Goal: Information Seeking & Learning: Learn about a topic

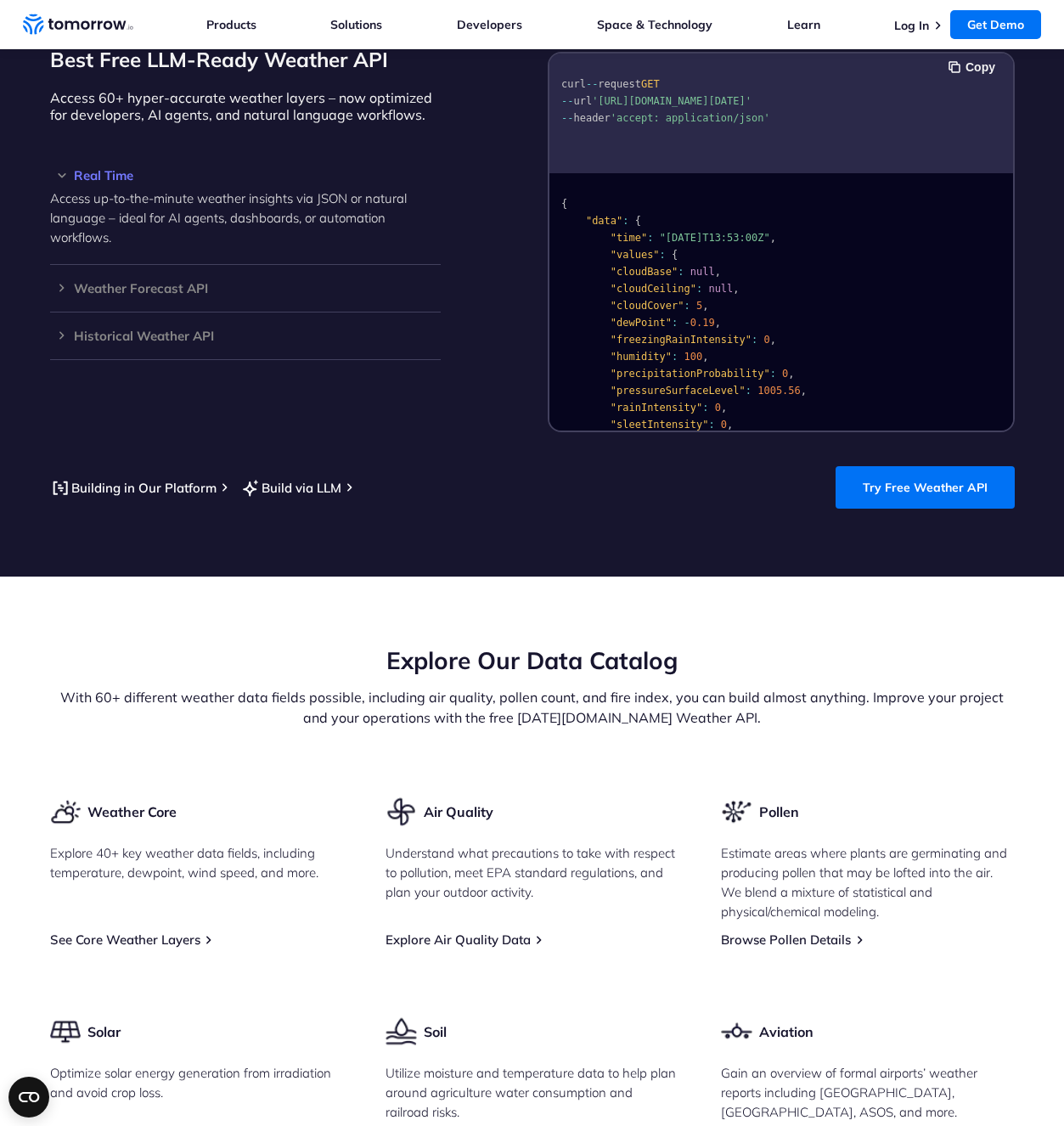
scroll to position [1359, 0]
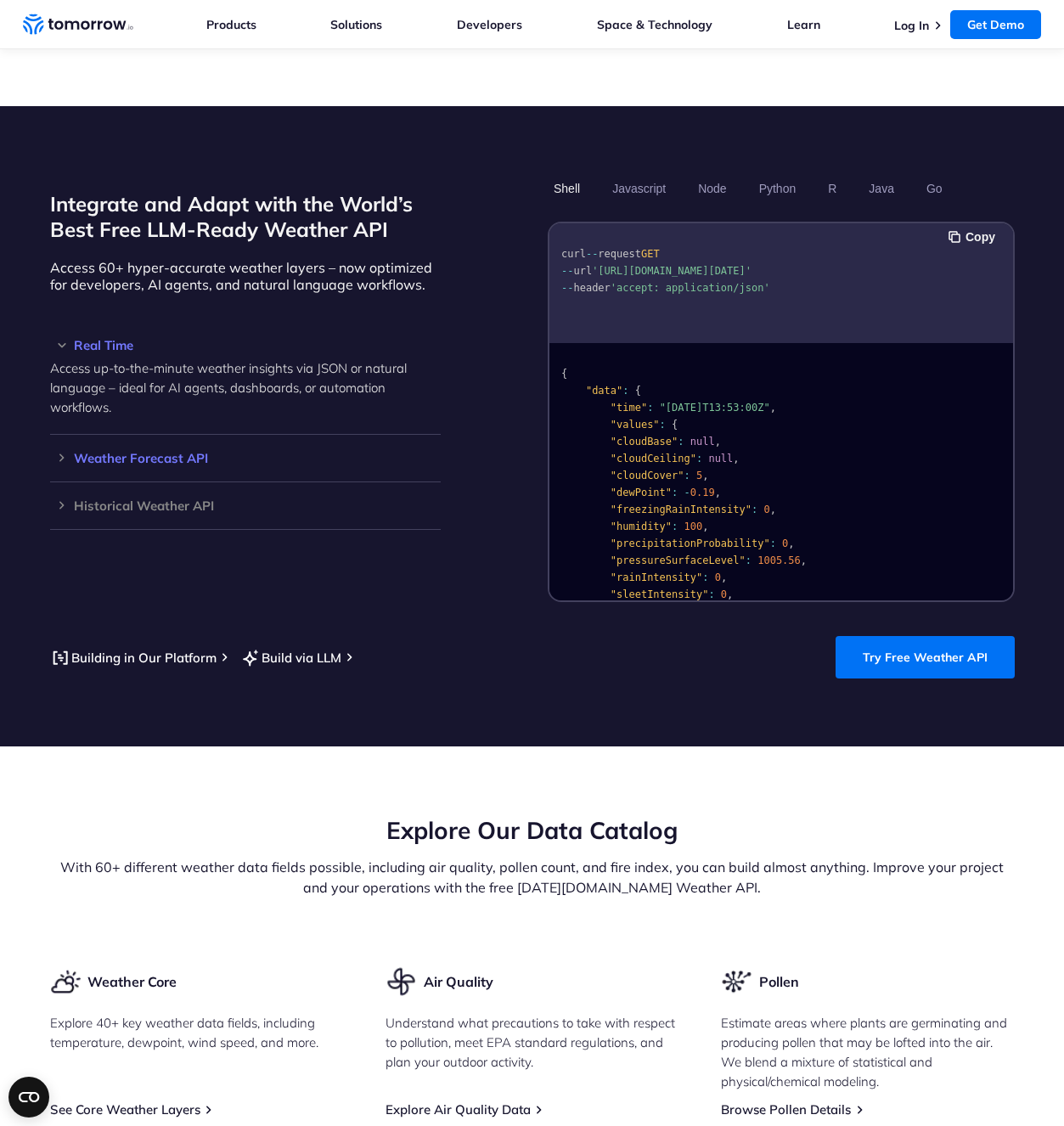
click at [50, 451] on h3 "Weather Forecast API" at bounding box center [245, 458] width 390 height 13
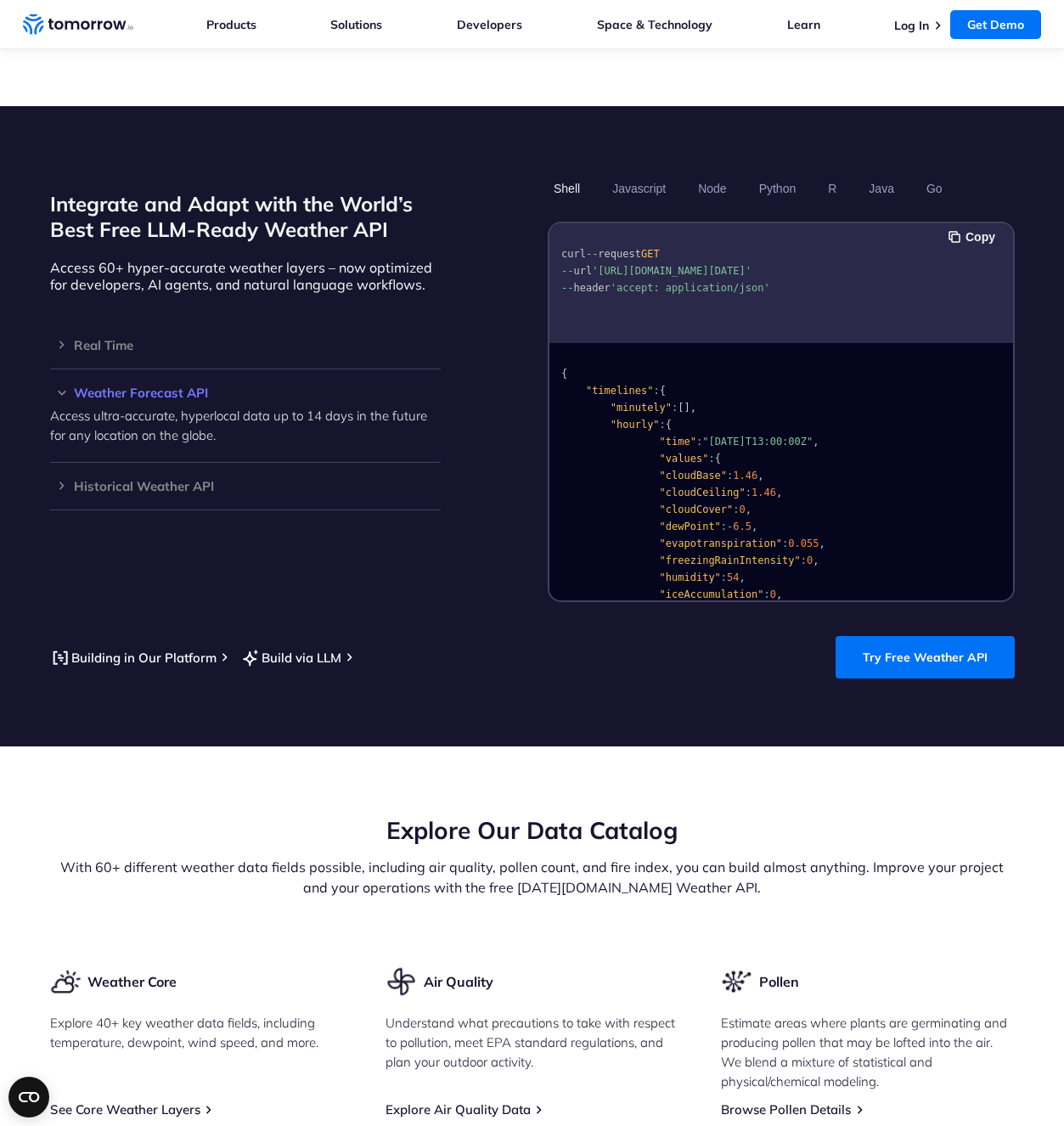
click at [50, 370] on div "Weather Forecast API Access ultra-accurate, hyperlocal data up to 14 days in th…" at bounding box center [245, 417] width 390 height 94
click at [50, 387] on h3 "Weather Forecast API" at bounding box center [245, 393] width 390 height 13
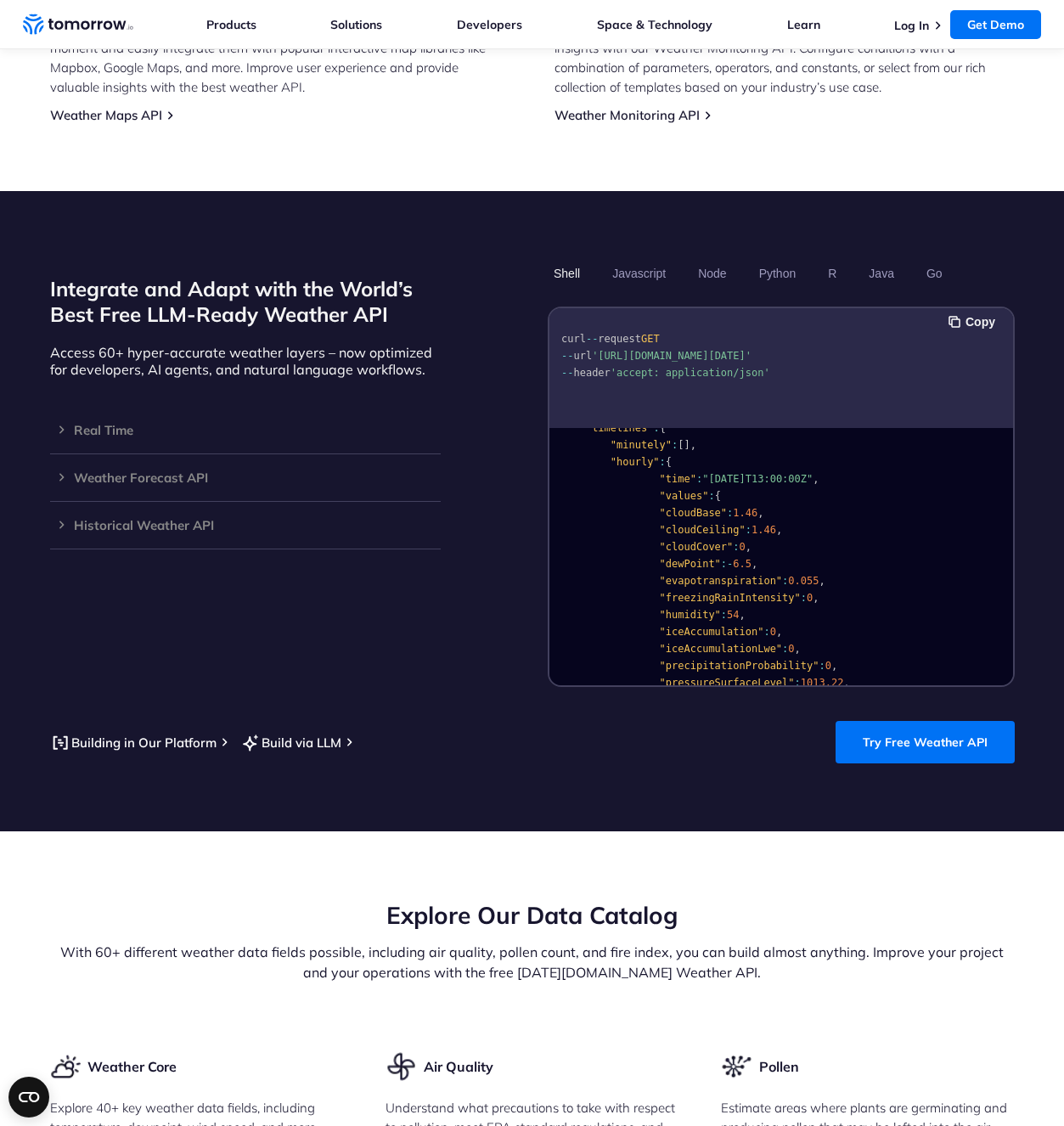
scroll to position [0, 0]
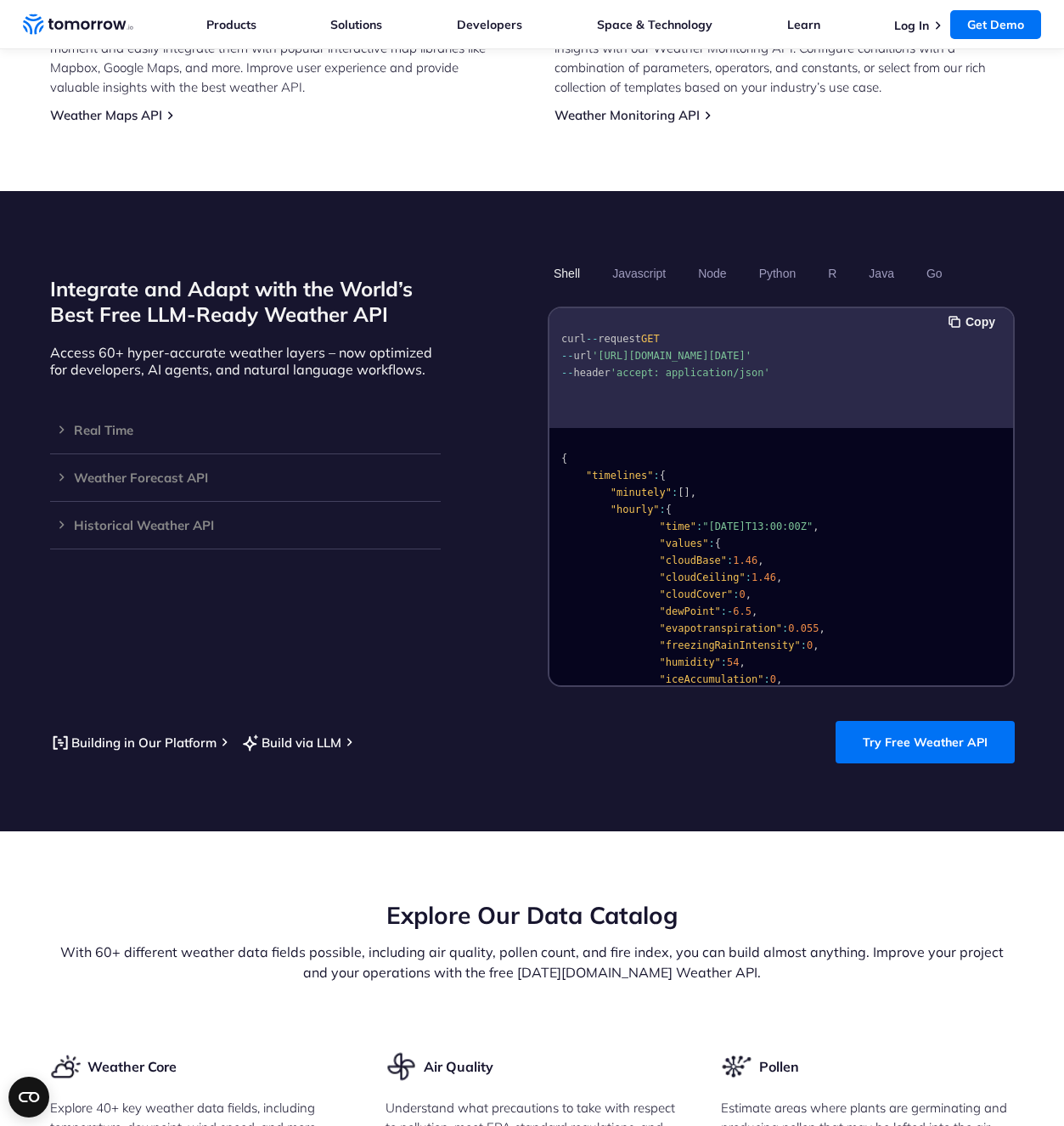
click at [708, 351] on span "'https://api.tomorrow.io/v4/weather/forecast?location=newyork&apikey=XXX'" at bounding box center [672, 356] width 160 height 12
click at [704, 357] on span "'https://api.tomorrow.io/v4/weather/forecast?location=newyork&apikey=XXX'" at bounding box center [672, 356] width 160 height 12
click at [704, 358] on span "'https://api.tomorrow.io/v4/weather/forecast?location=newyork&apikey=XXX'" at bounding box center [672, 356] width 160 height 12
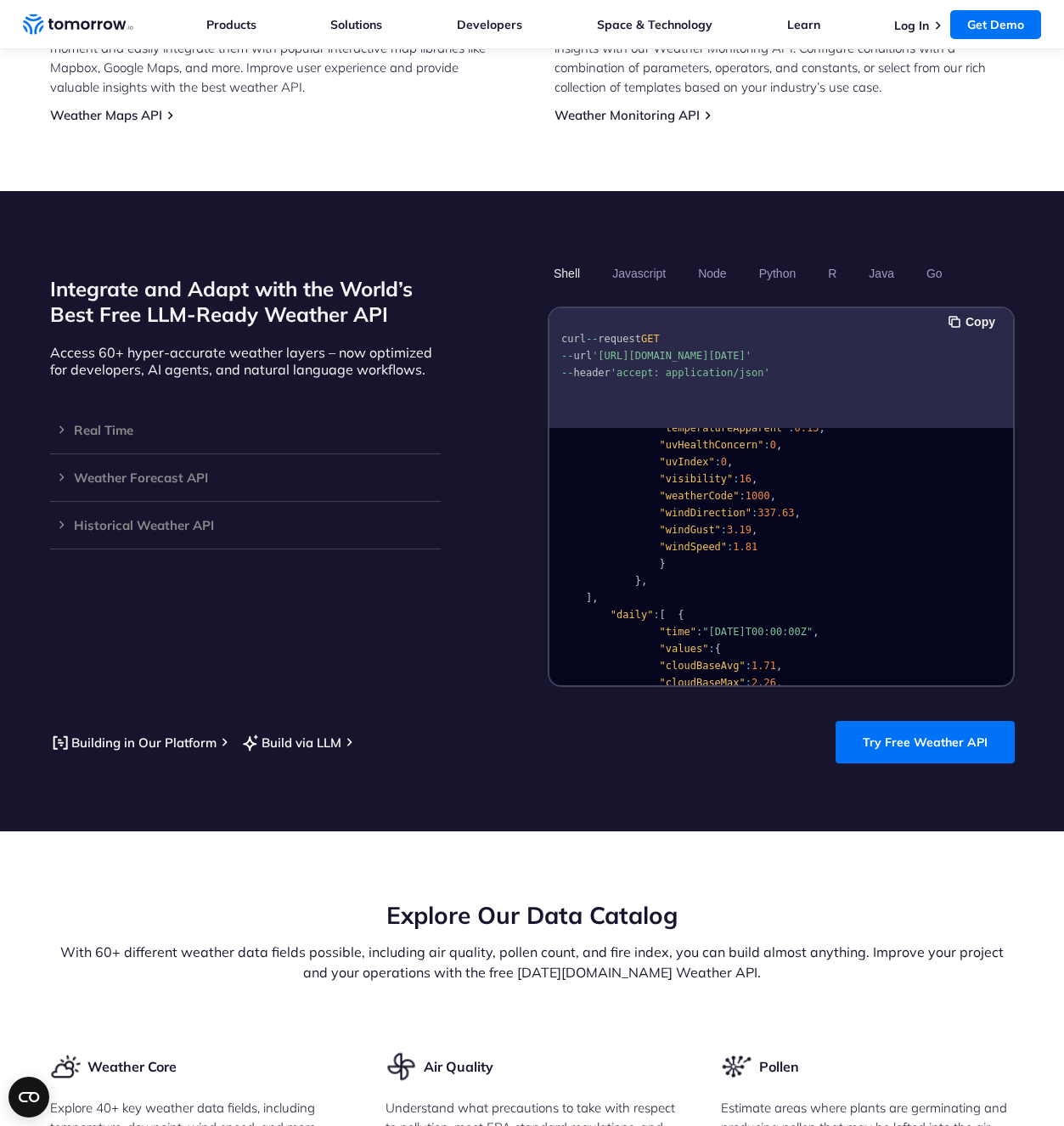
scroll to position [510, 0]
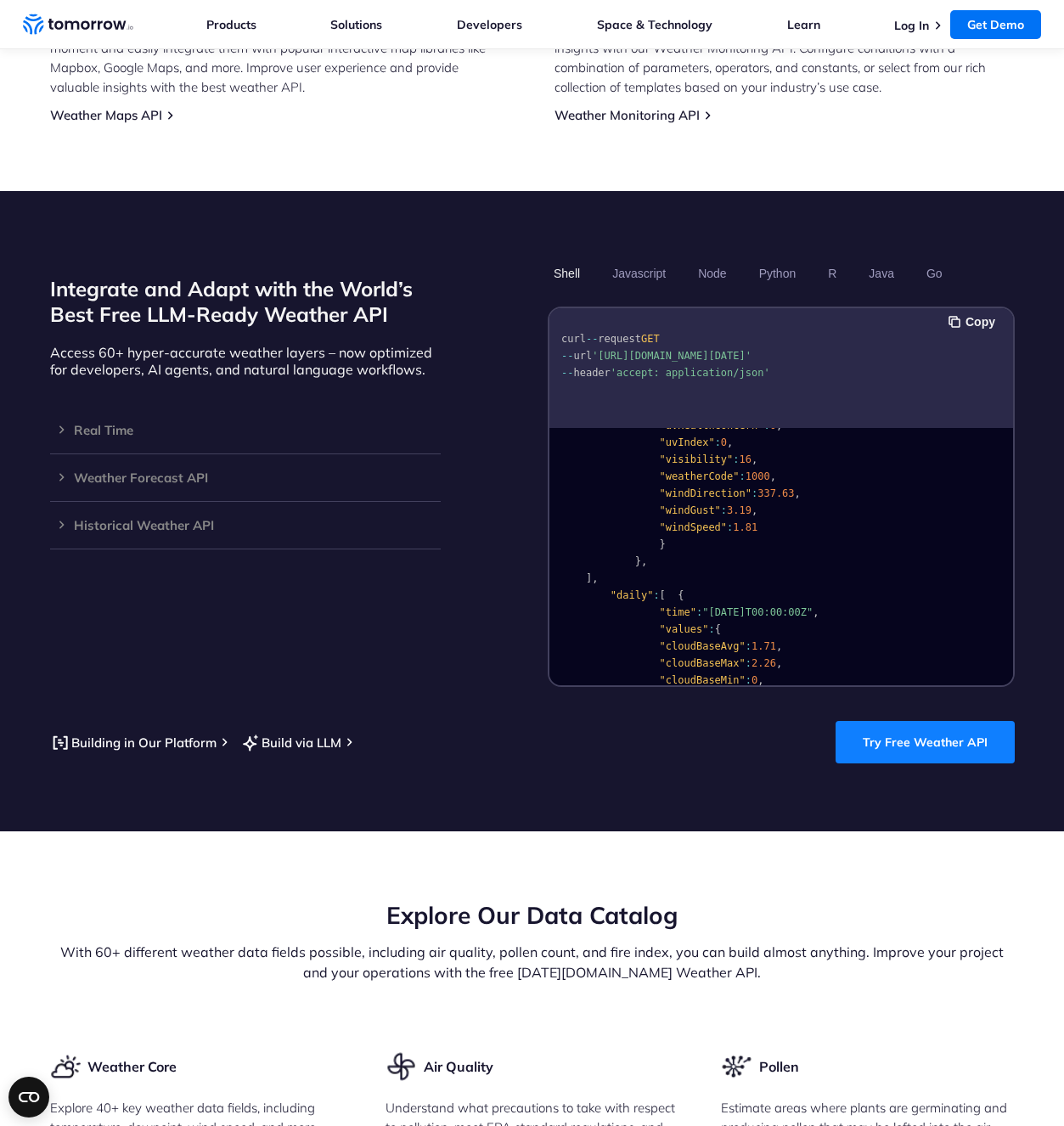
click at [891, 721] on link "Try Free Weather API" at bounding box center [924, 741] width 179 height 42
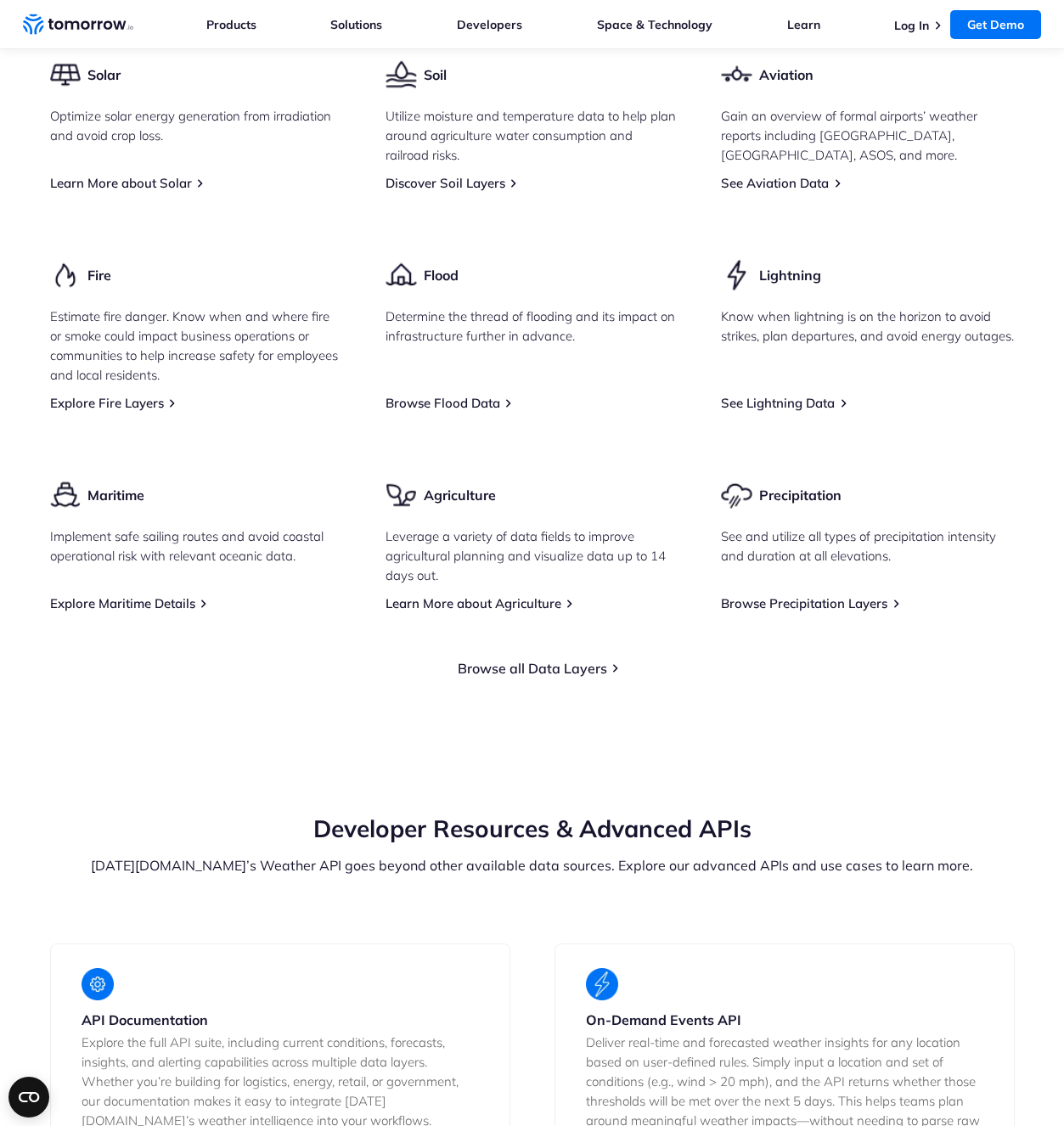
scroll to position [2715, 0]
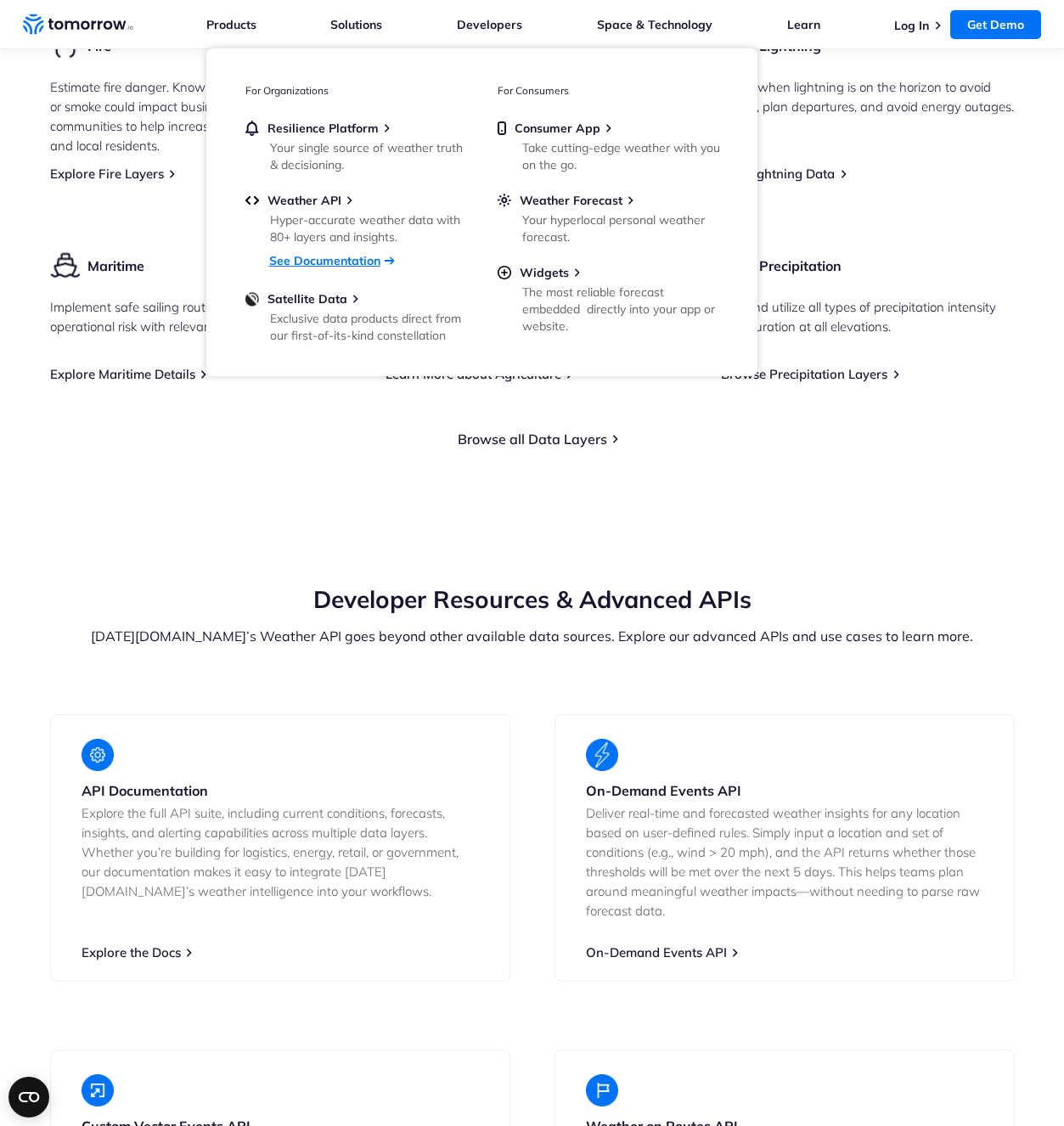
click at [352, 258] on link "See Documentation" at bounding box center [325, 261] width 112 height 15
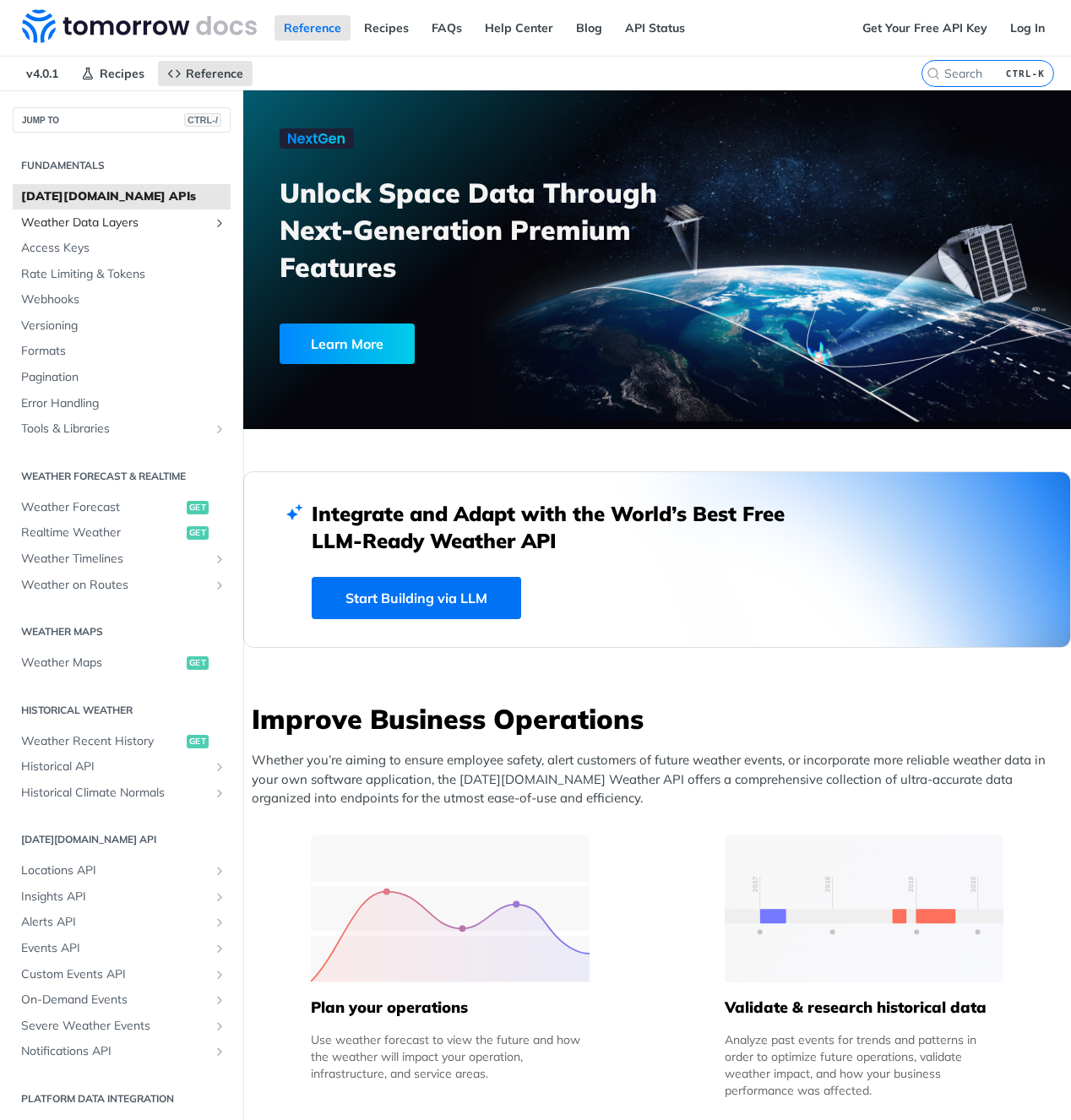
click at [66, 226] on span "Weather Data Layers" at bounding box center [115, 223] width 188 height 17
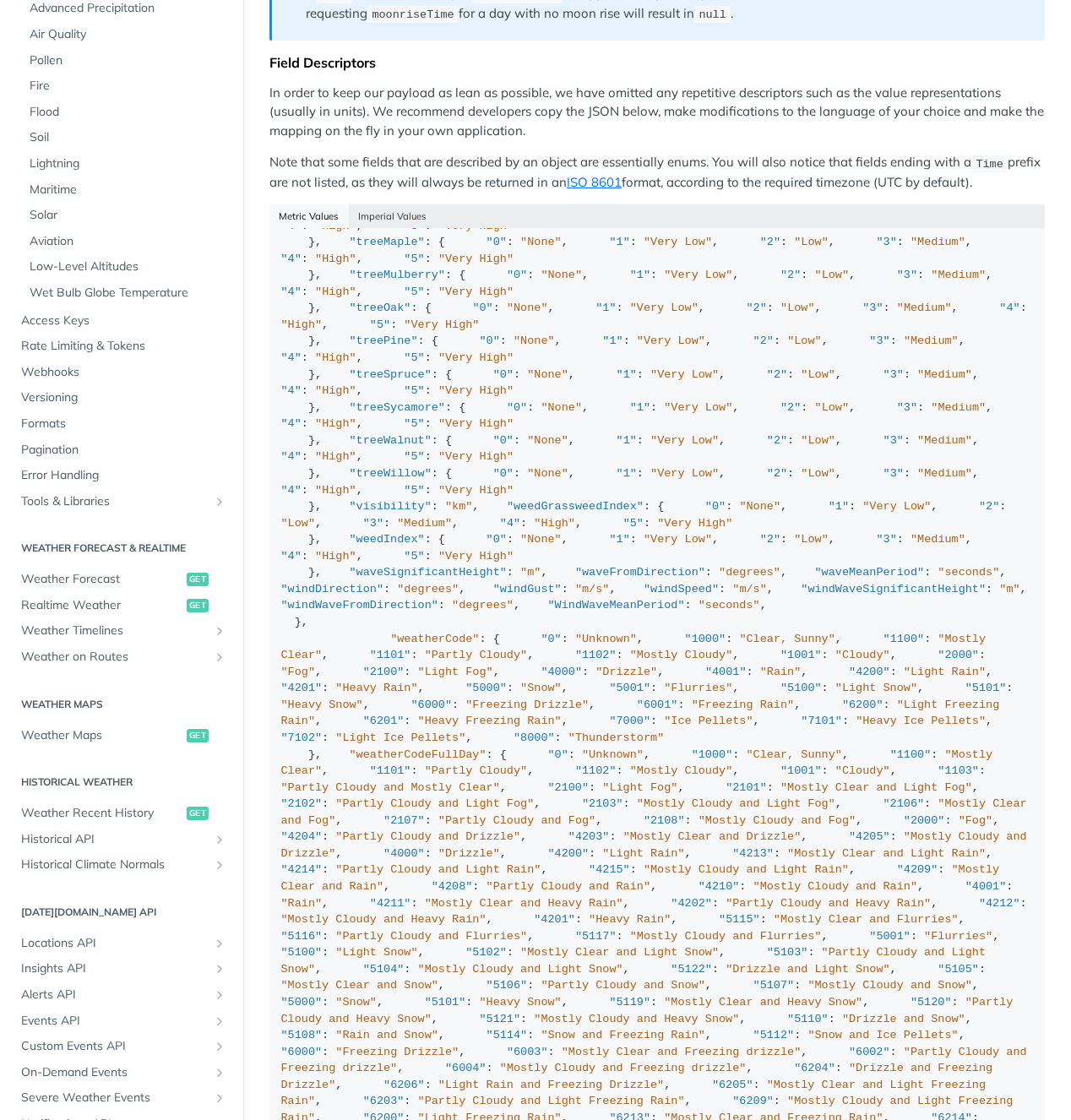
scroll to position [253, 0]
click at [111, 732] on span "Weather Maps" at bounding box center [102, 735] width 162 height 17
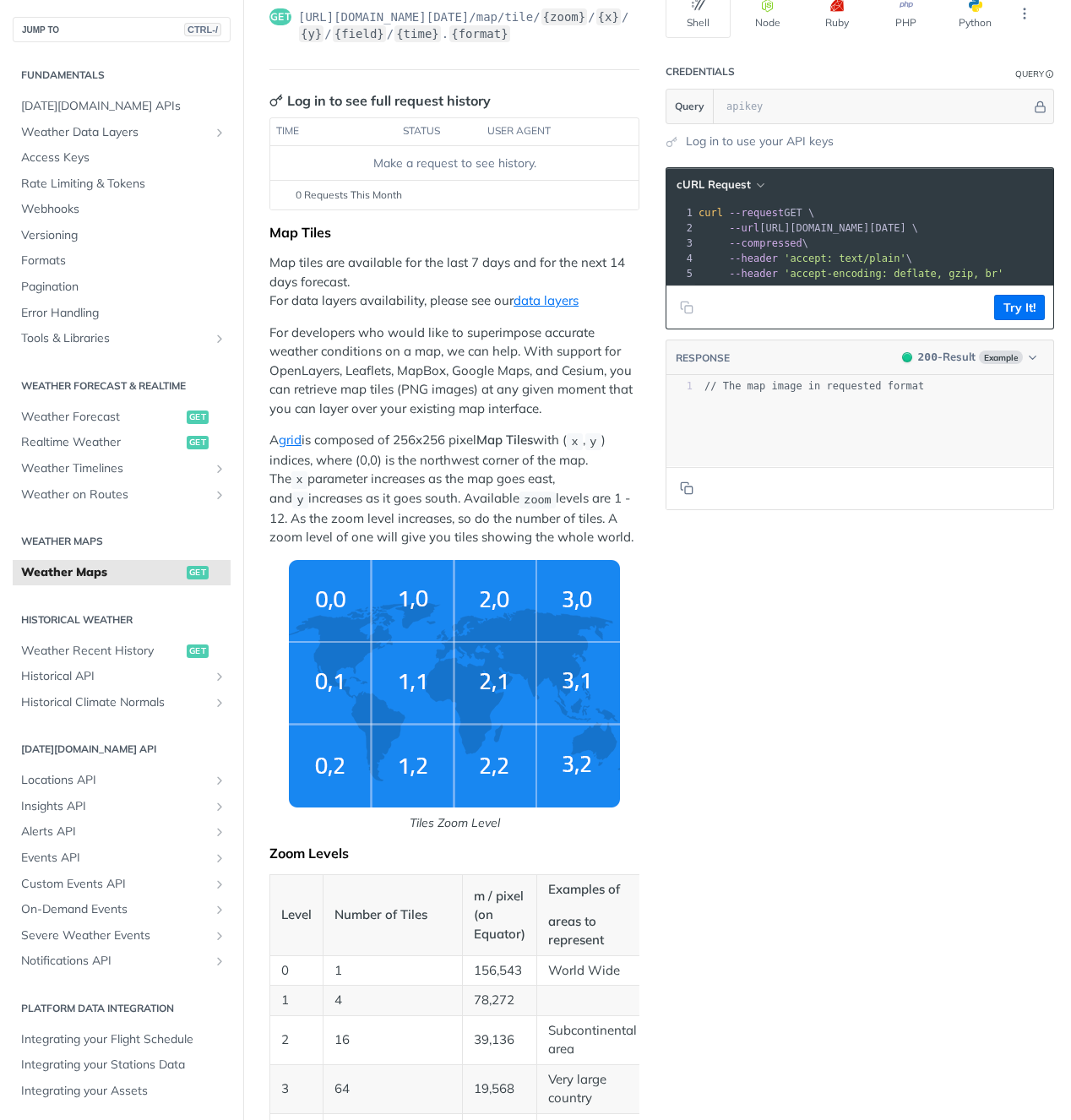
scroll to position [84, 0]
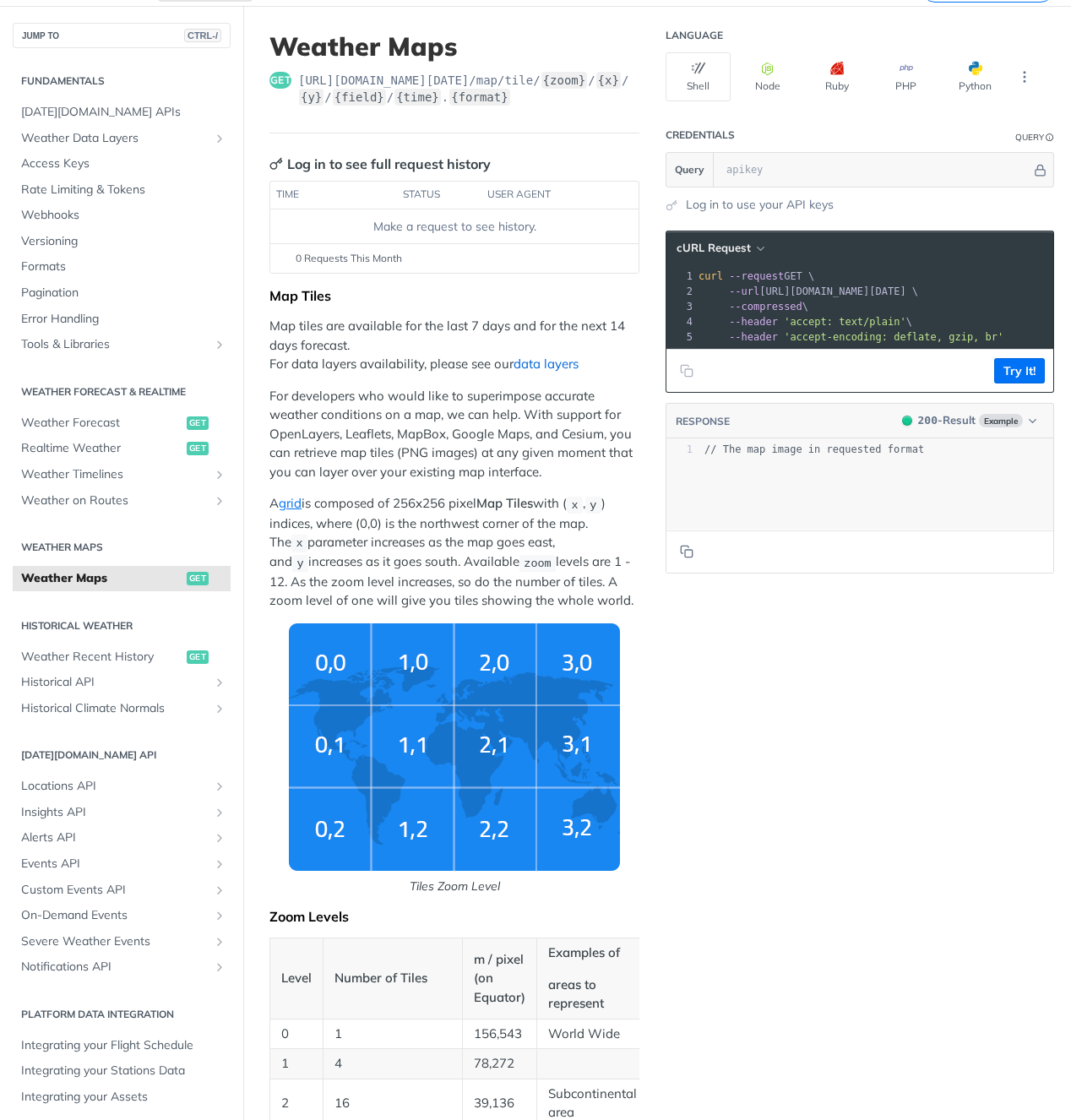
click at [542, 358] on link "data layers" at bounding box center [546, 363] width 65 height 16
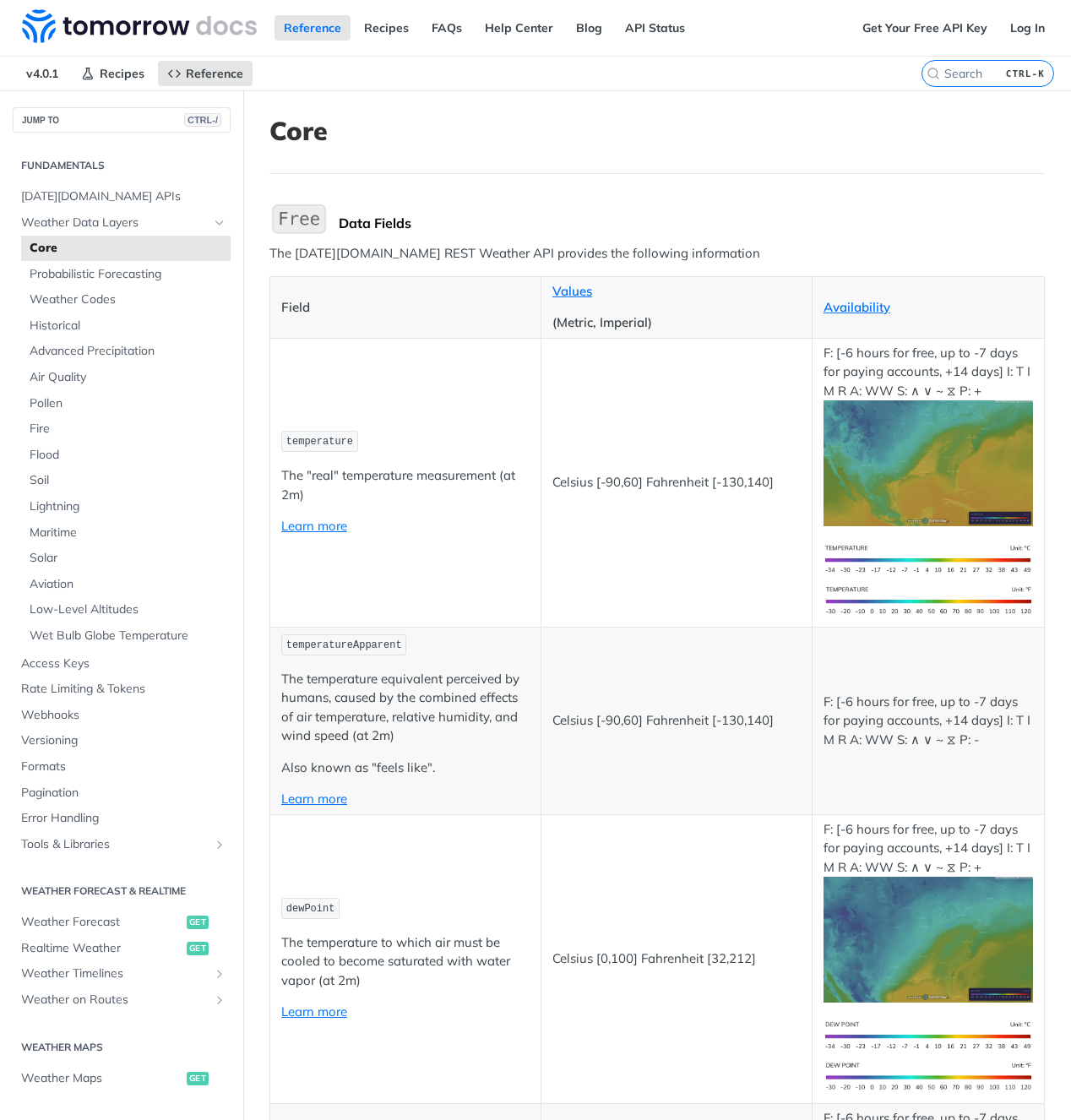
drag, startPoint x: 771, startPoint y: 847, endPoint x: 766, endPoint y: 861, distance: 14.9
click at [771, 847] on td "Celsius [0,100] Fahrenheit [32,212]" at bounding box center [676, 958] width 271 height 288
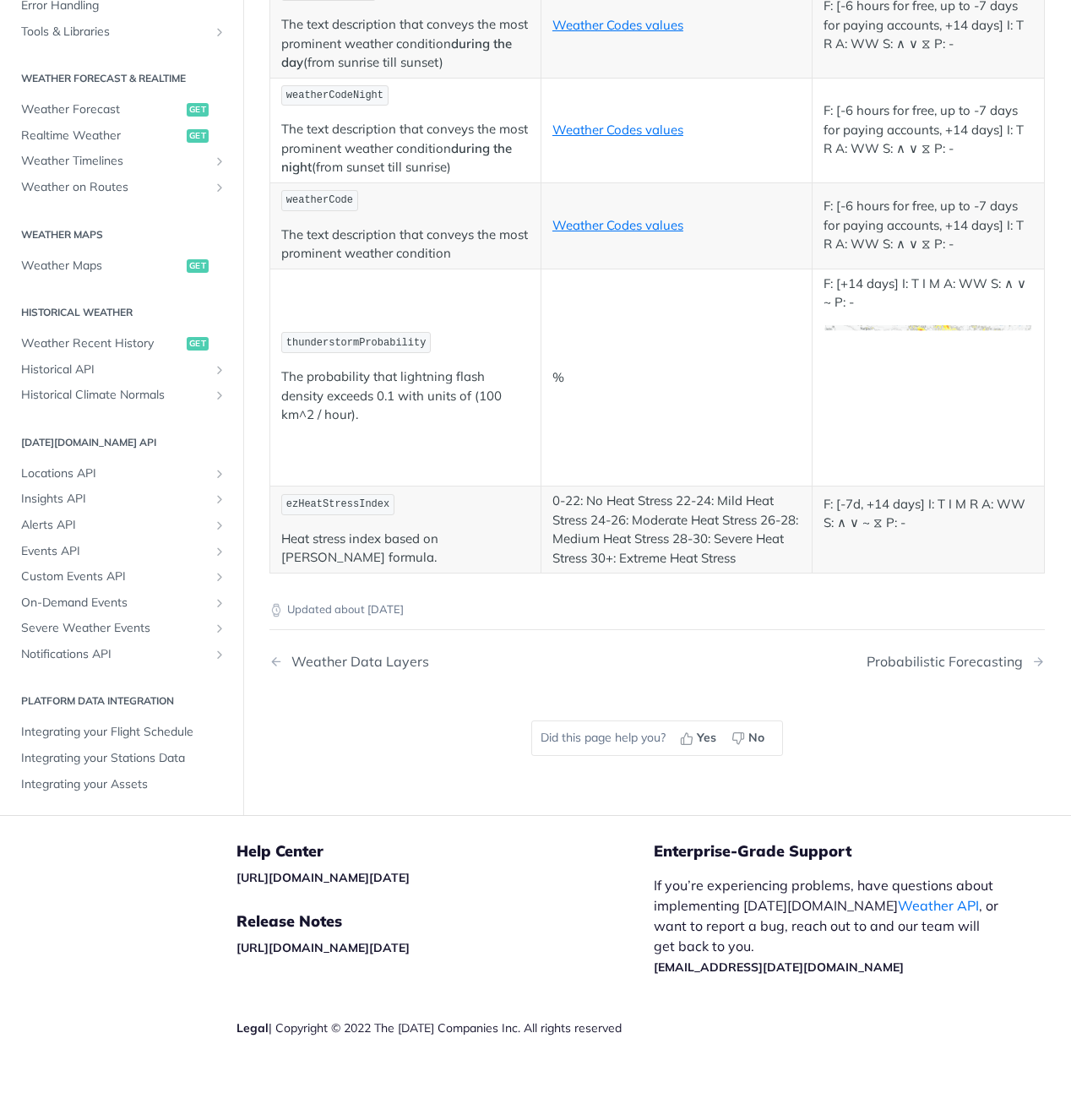
scroll to position [7583, 0]
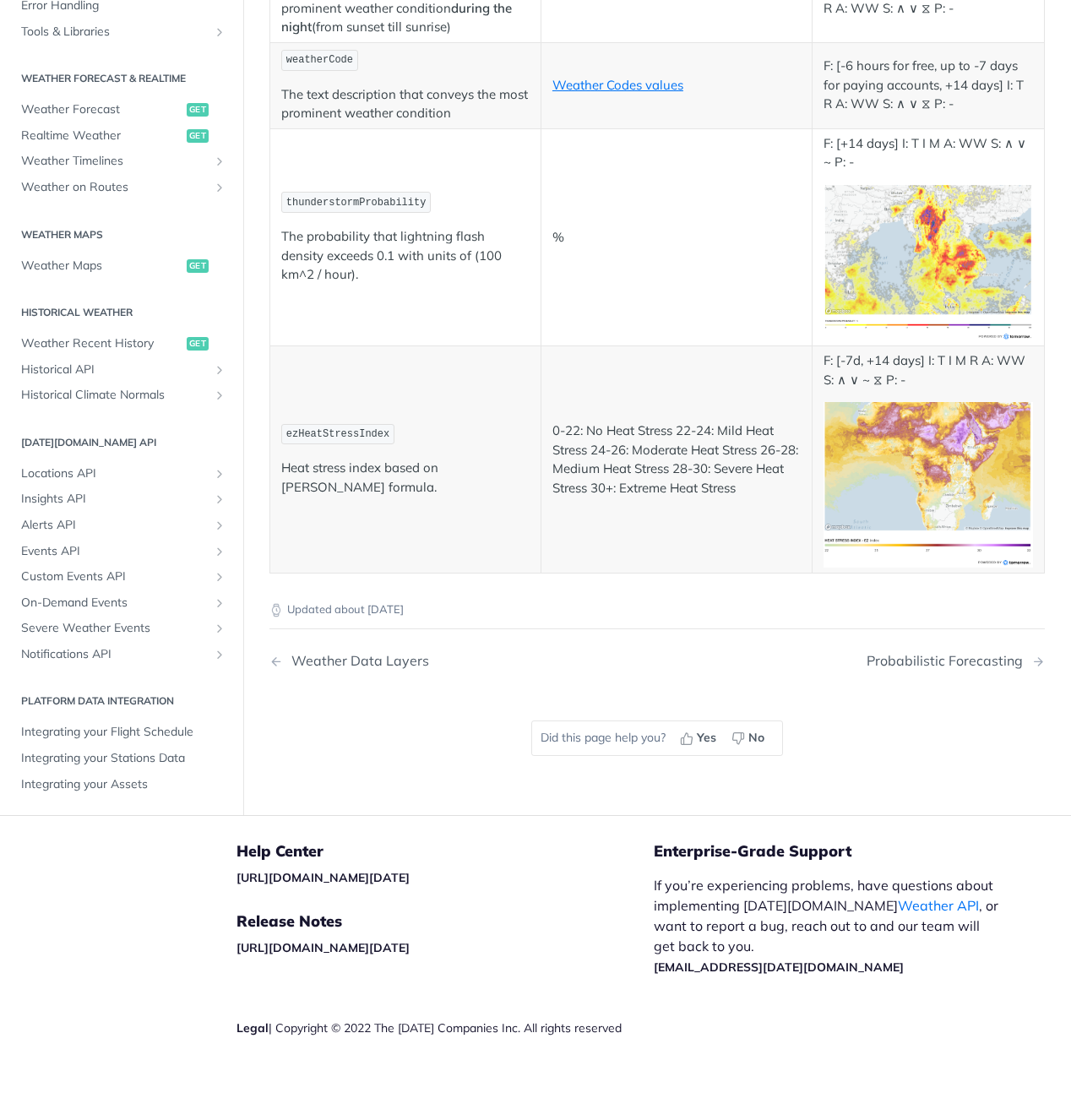
click at [630, 346] on td "%" at bounding box center [676, 237] width 271 height 217
click at [457, 215] on p "thunderstormProbability" at bounding box center [405, 203] width 248 height 24
click at [713, 346] on td "%" at bounding box center [676, 237] width 271 height 217
click at [488, 346] on td "thunderstormProbability The probability that lightning flash density exceeds 0.…" at bounding box center [406, 237] width 271 height 217
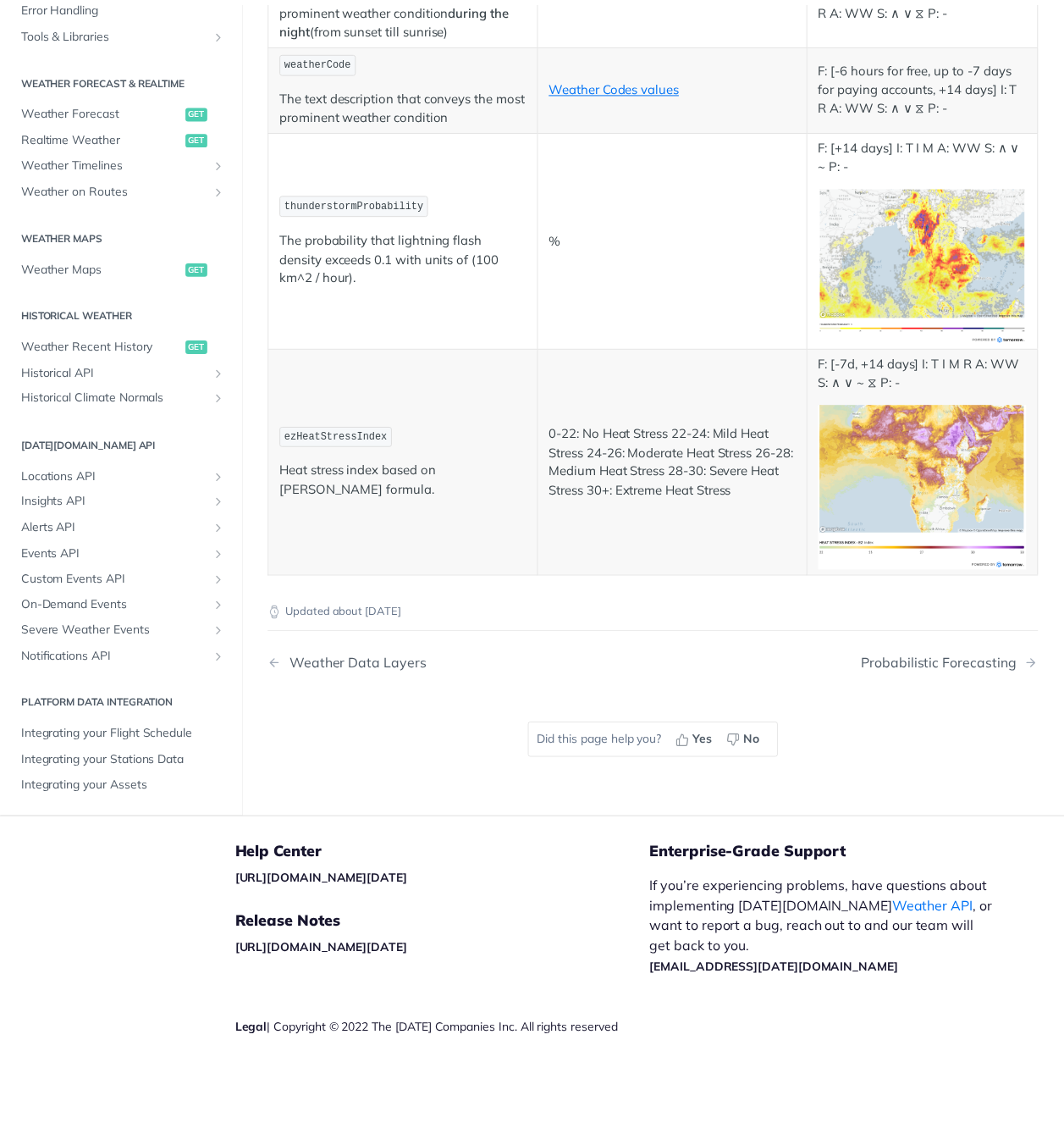
scroll to position [7441, 0]
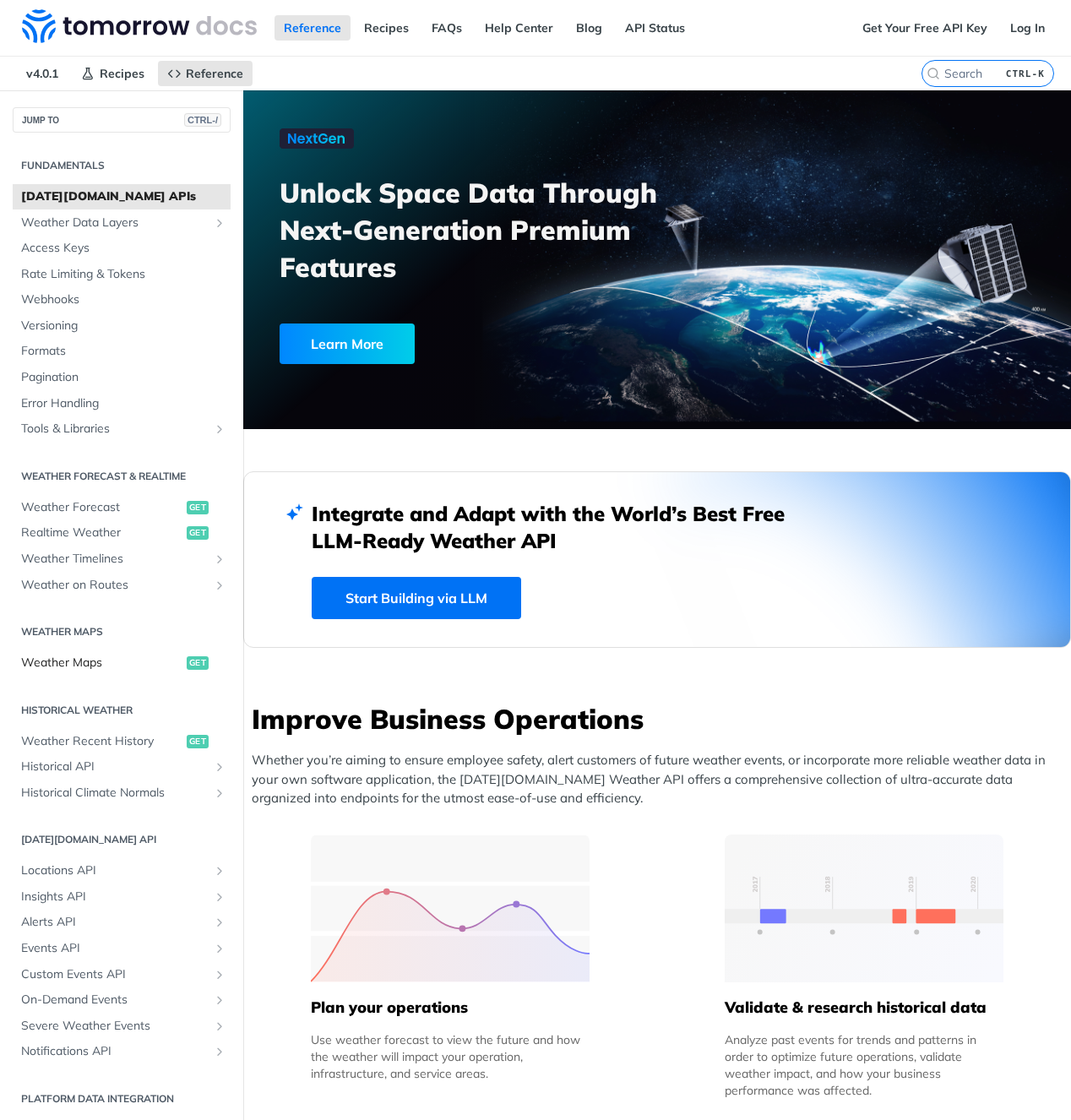
click at [101, 659] on span "Weather Maps" at bounding box center [102, 663] width 162 height 17
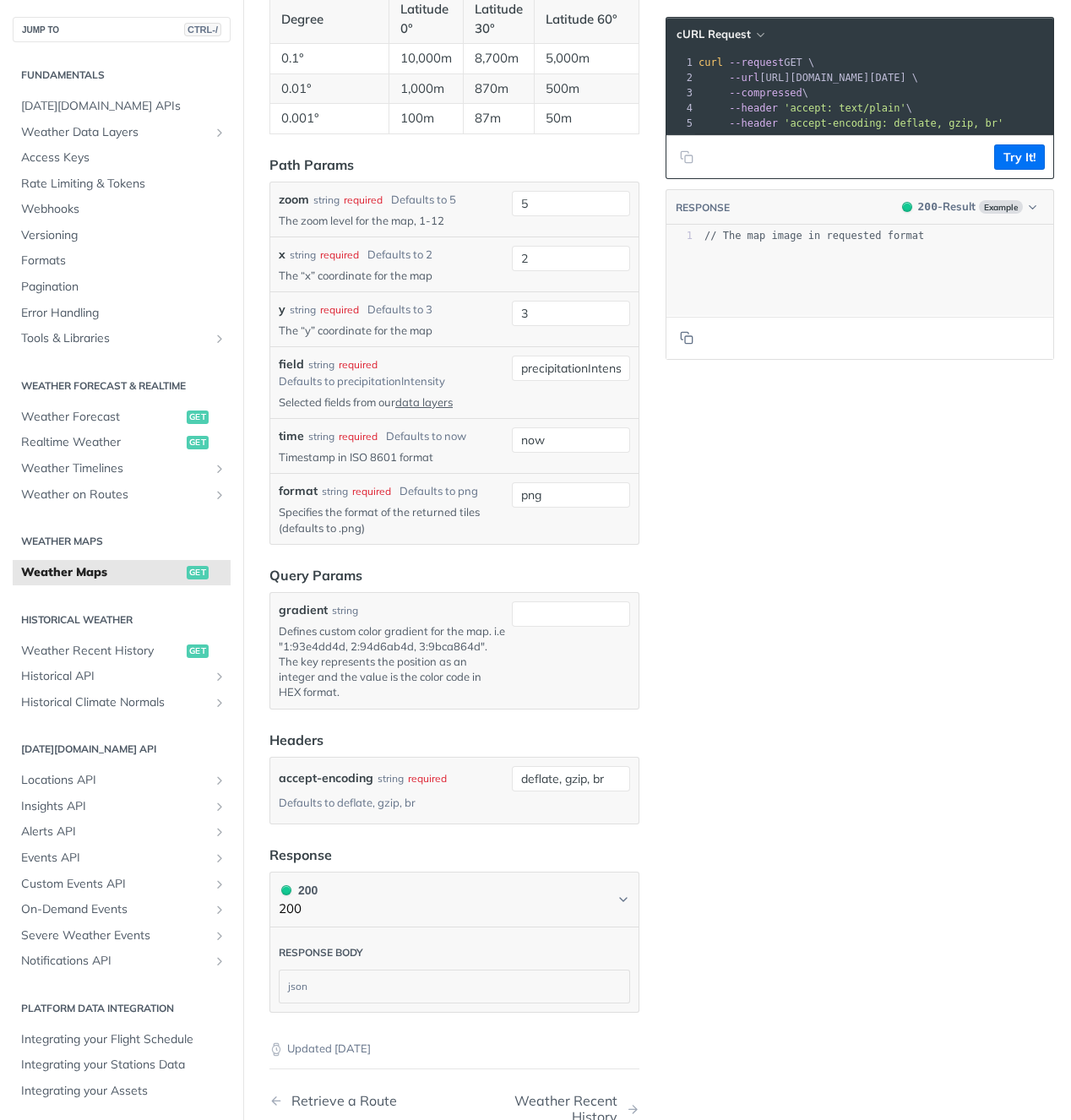
scroll to position [1688, 0]
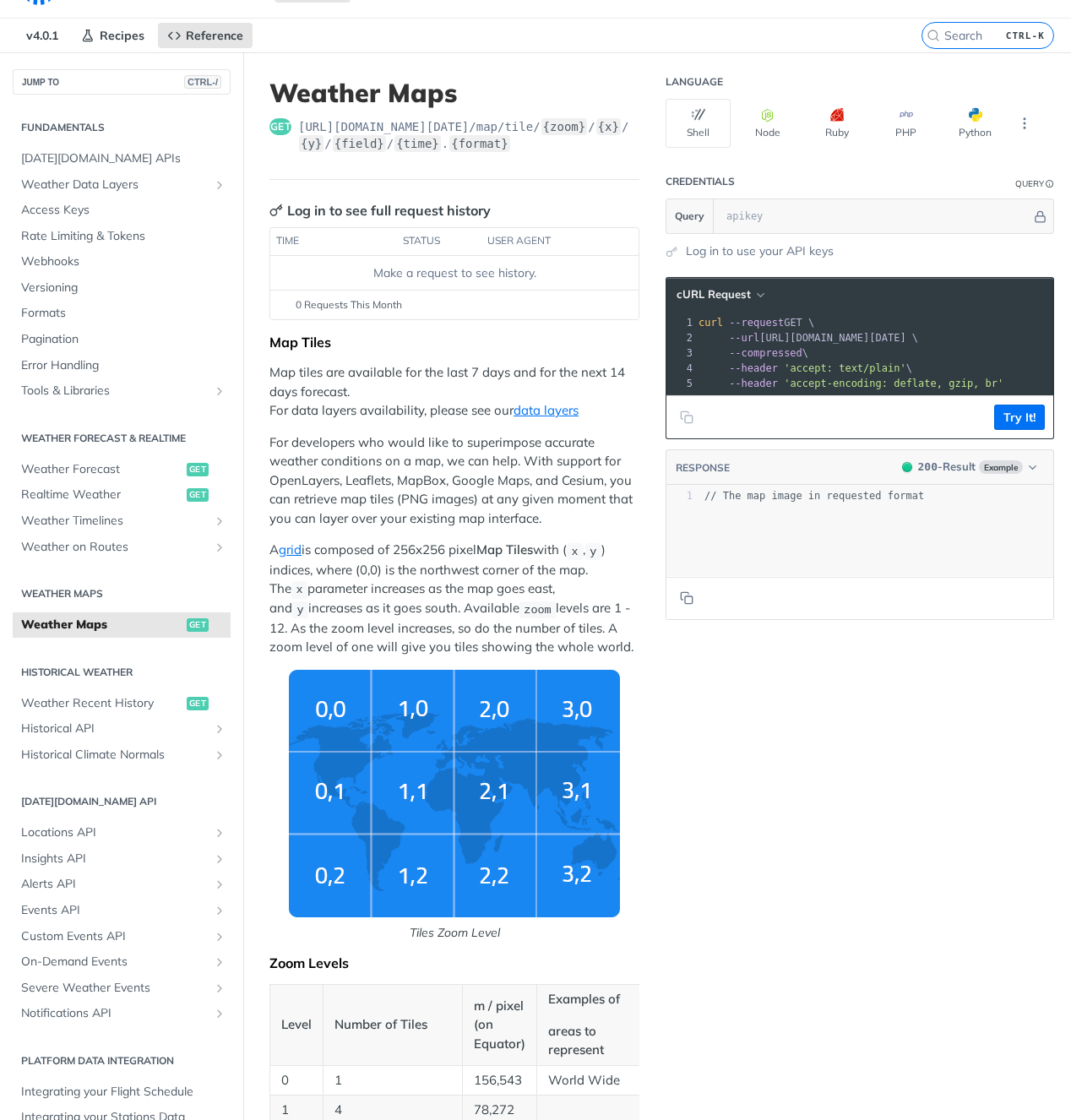
scroll to position [0, 0]
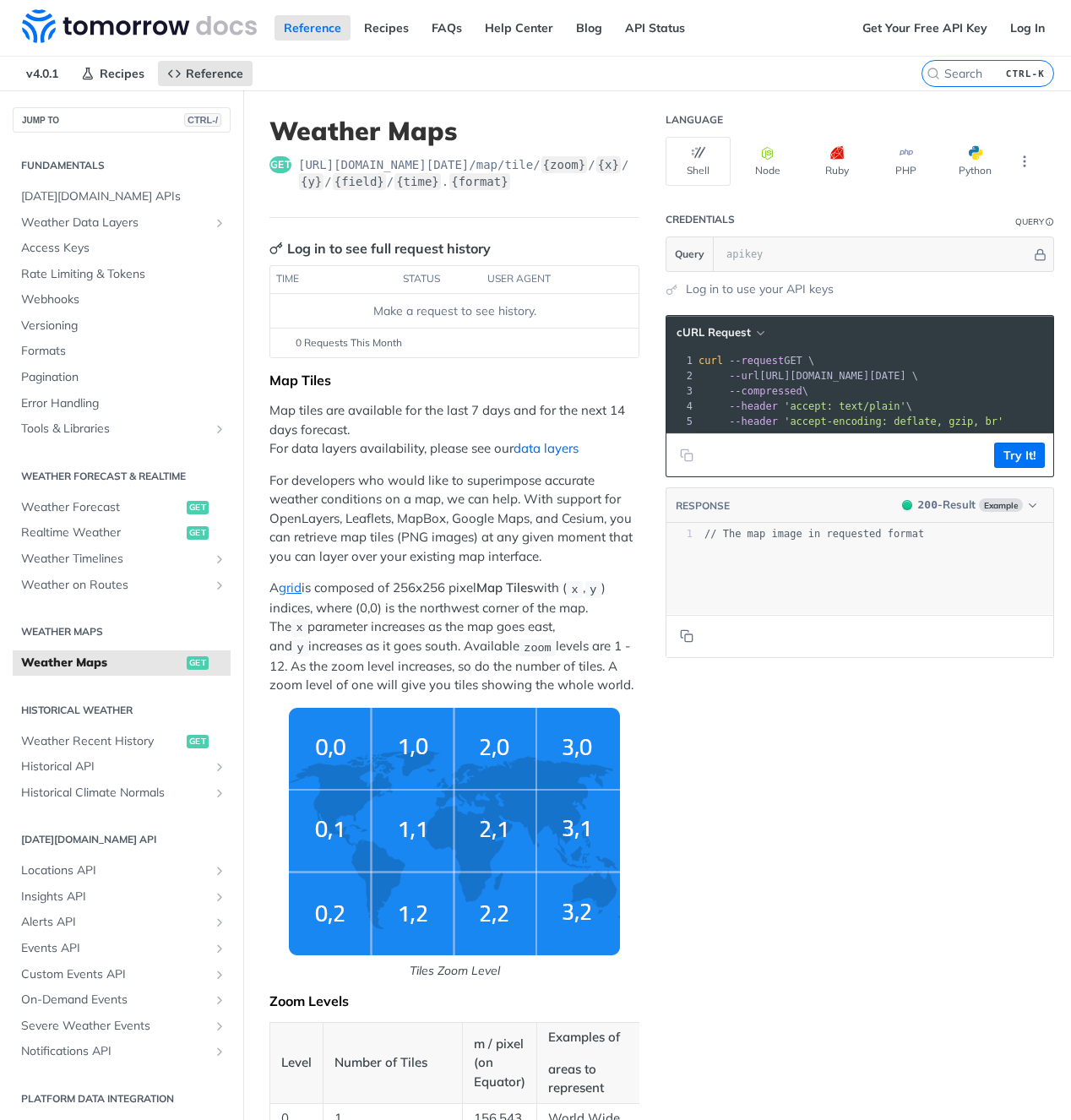
click at [518, 447] on link "data layers" at bounding box center [546, 447] width 65 height 16
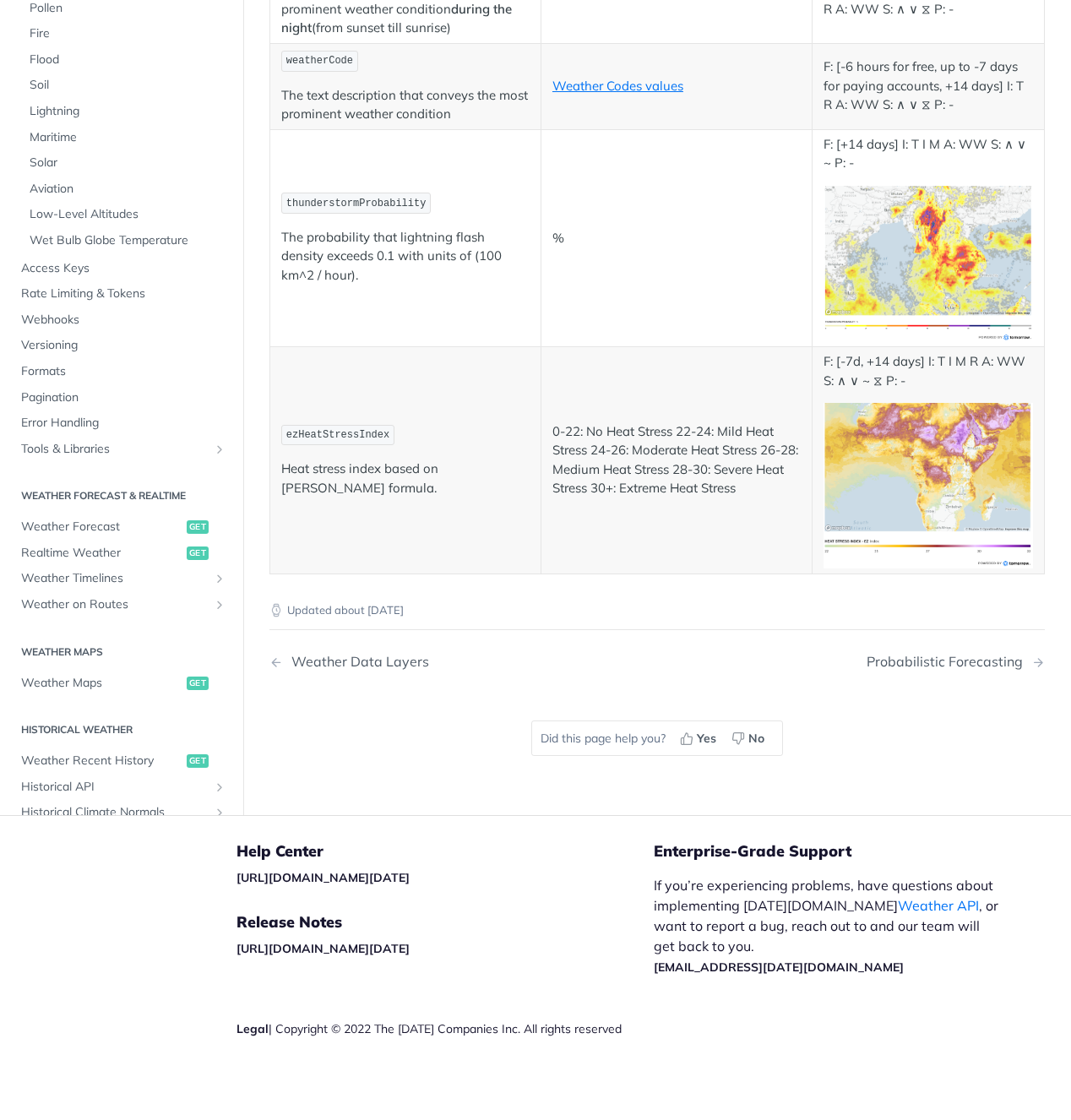
scroll to position [7937, 0]
click at [455, 347] on td "thunderstormProbability The probability that lightning flash density exceeds 0.…" at bounding box center [406, 237] width 271 height 217
click at [615, 347] on td "%" at bounding box center [676, 237] width 271 height 217
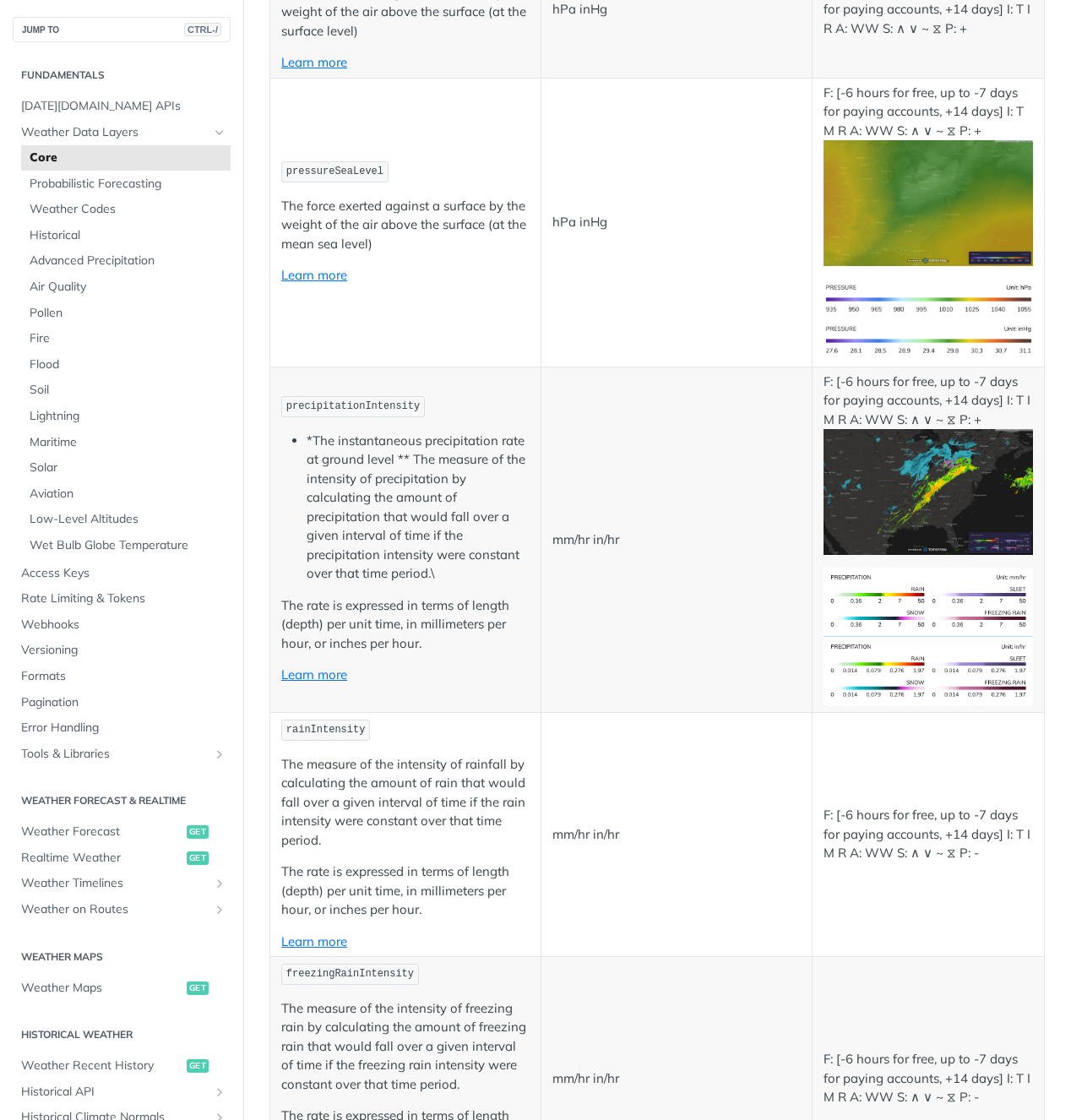
scroll to position [1351, 0]
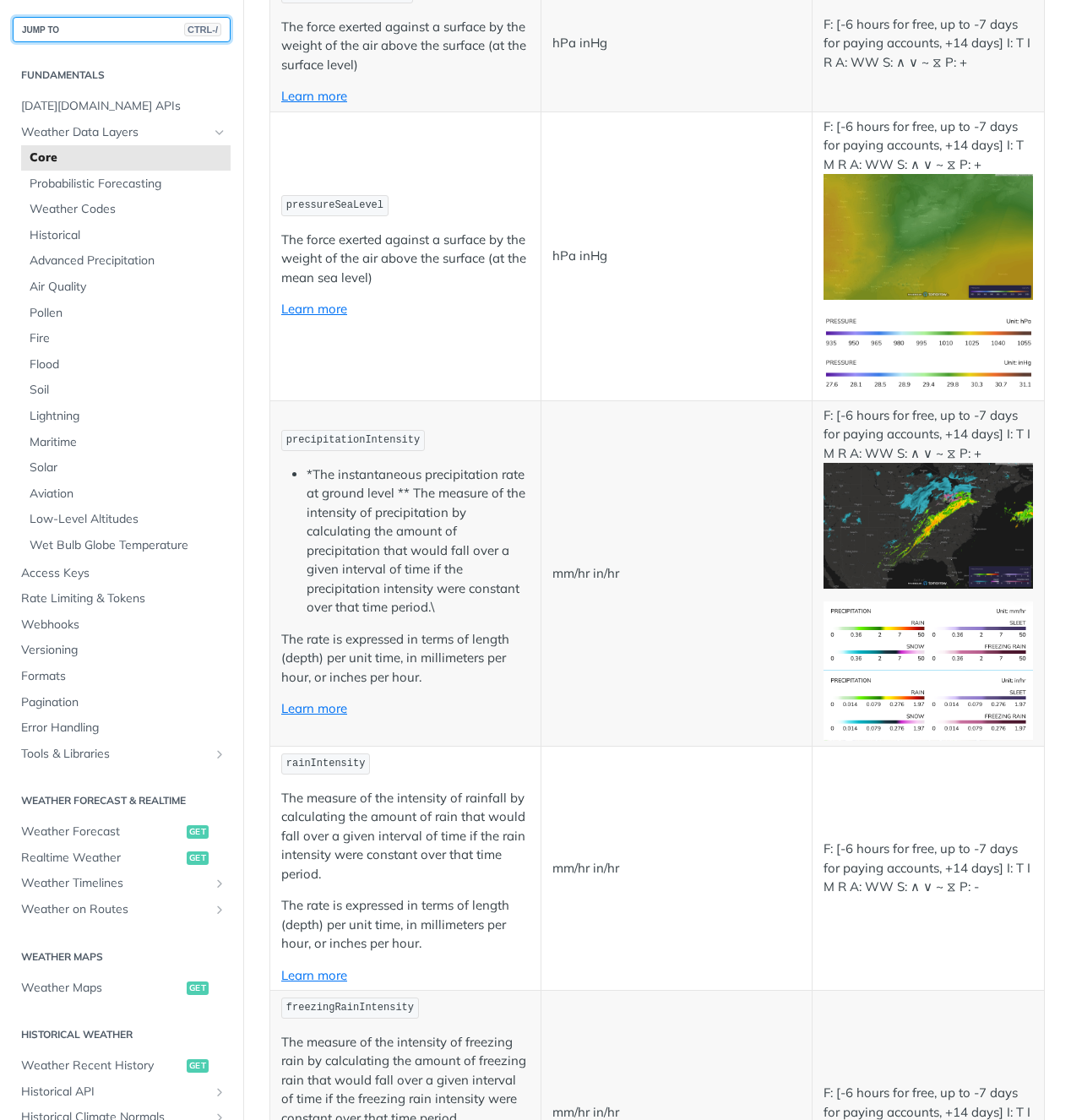
click at [71, 31] on button "JUMP TO CTRL-/" at bounding box center [121, 29] width 218 height 25
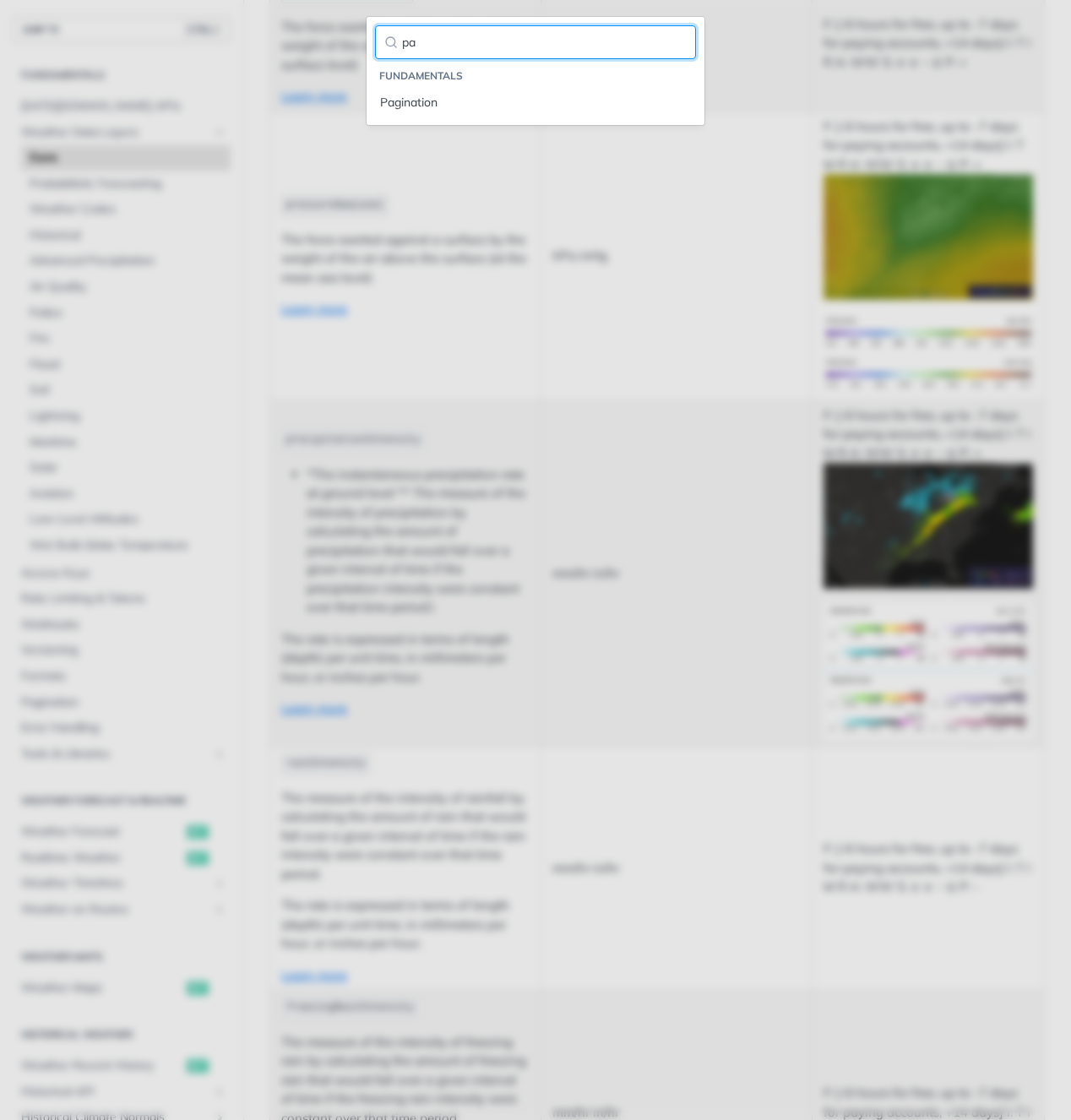
type input "p"
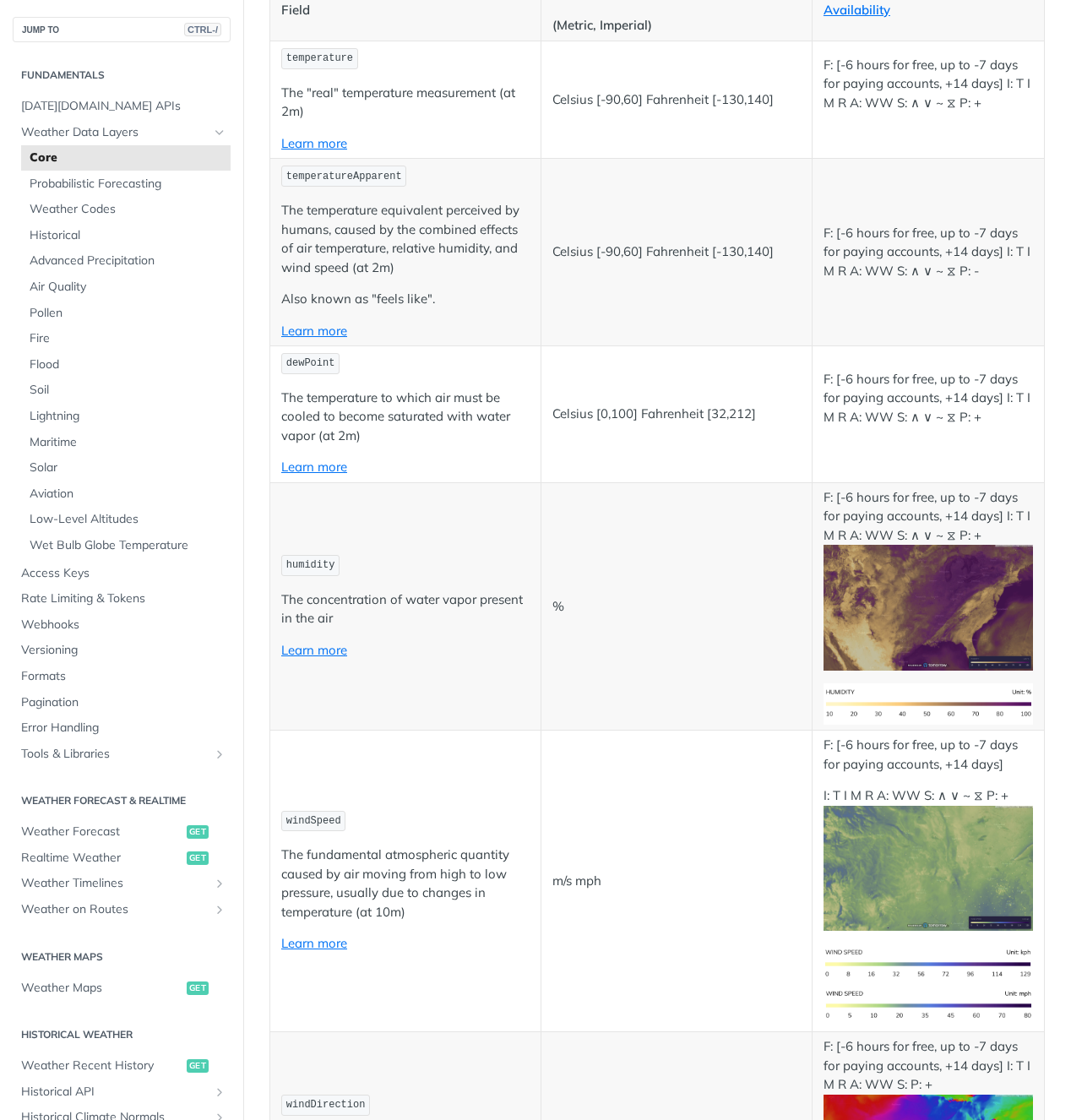
scroll to position [0, 0]
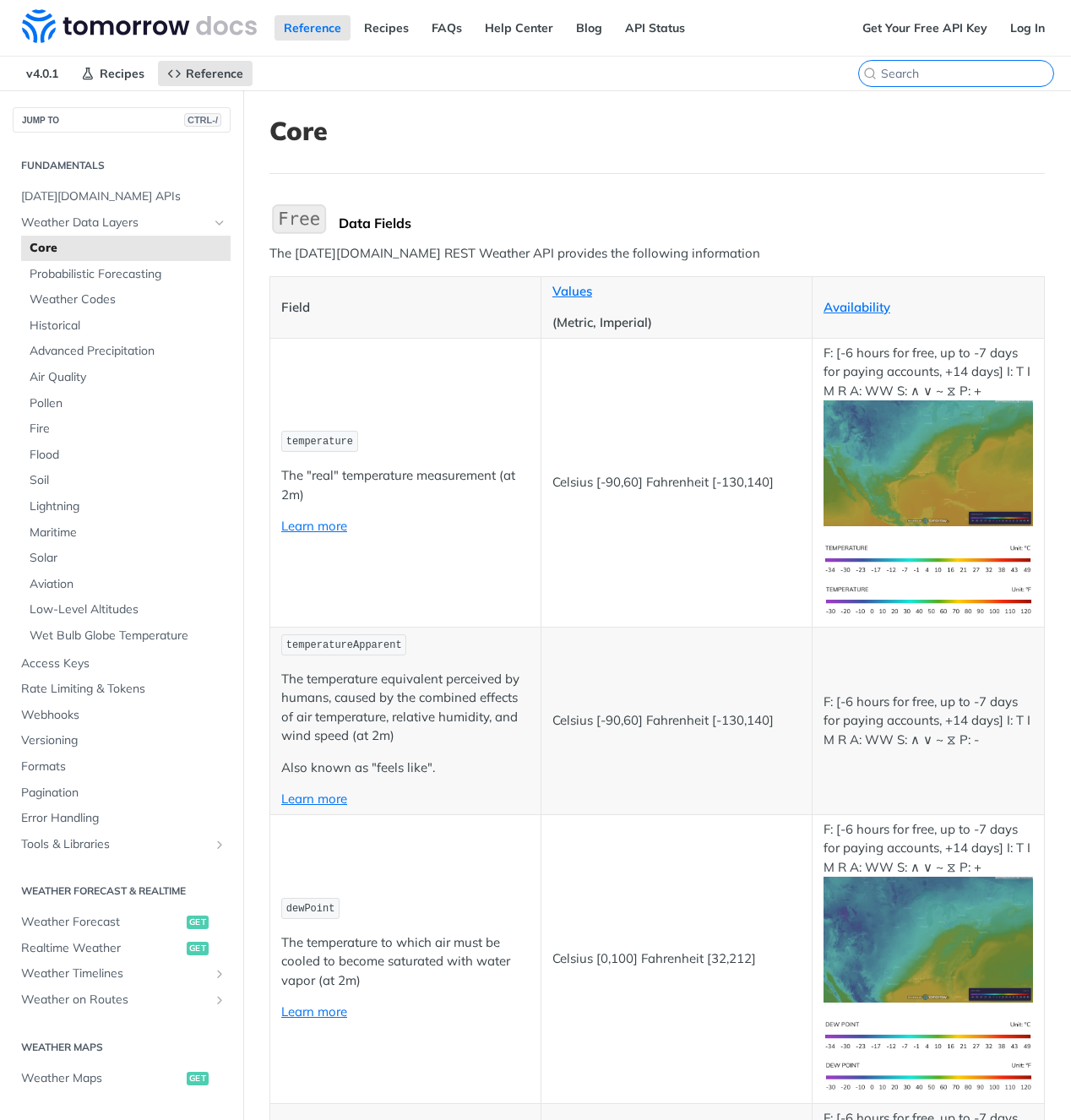
click at [952, 75] on input "CTRL-K" at bounding box center [967, 74] width 173 height 15
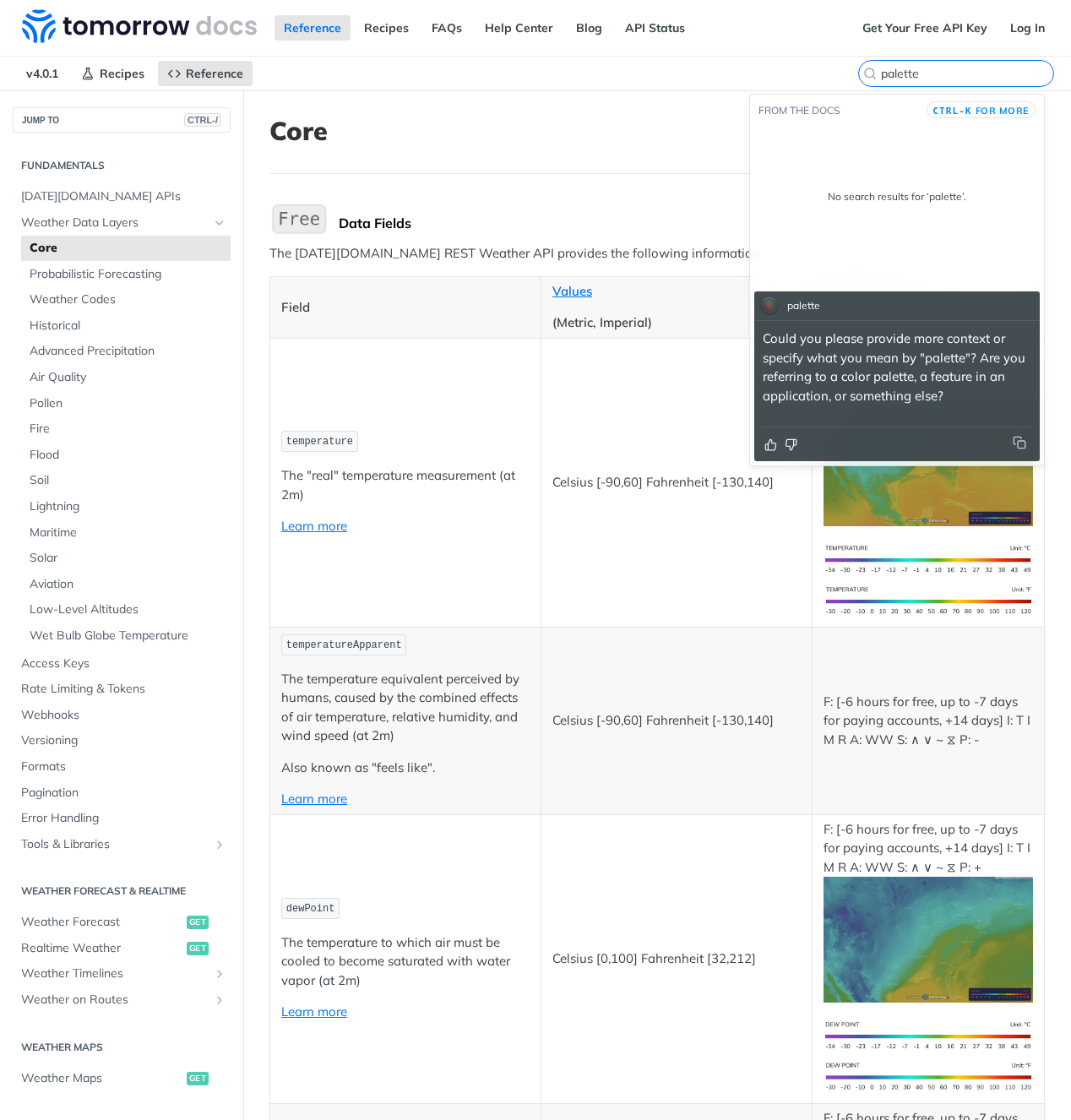
type input "palette"
